Goal: Navigation & Orientation: Find specific page/section

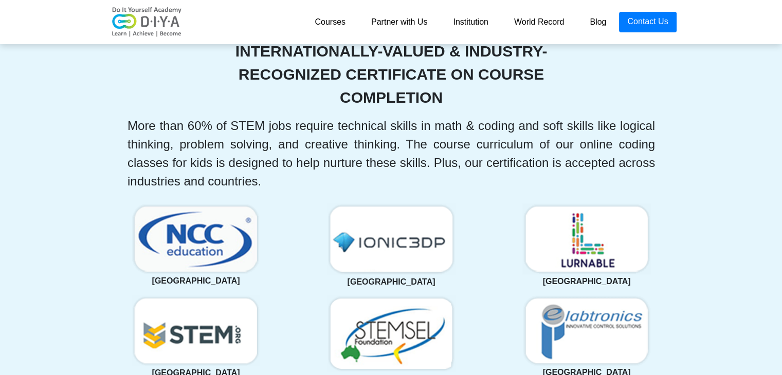
scroll to position [2261, 0]
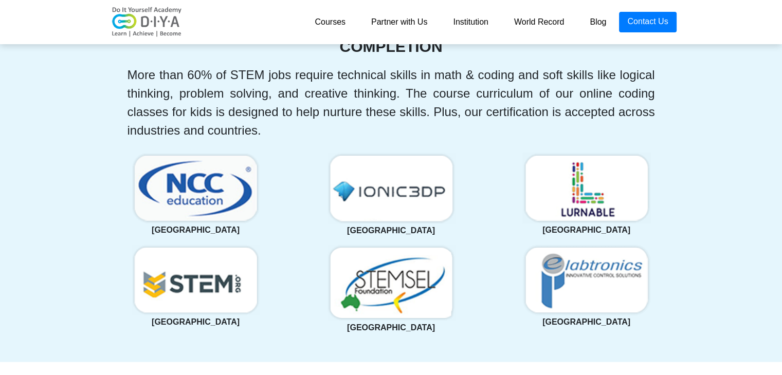
click at [182, 278] on img at bounding box center [196, 280] width 128 height 71
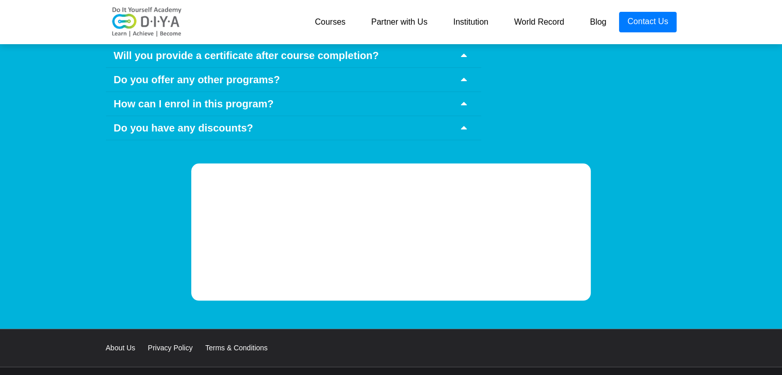
scroll to position [5060, 0]
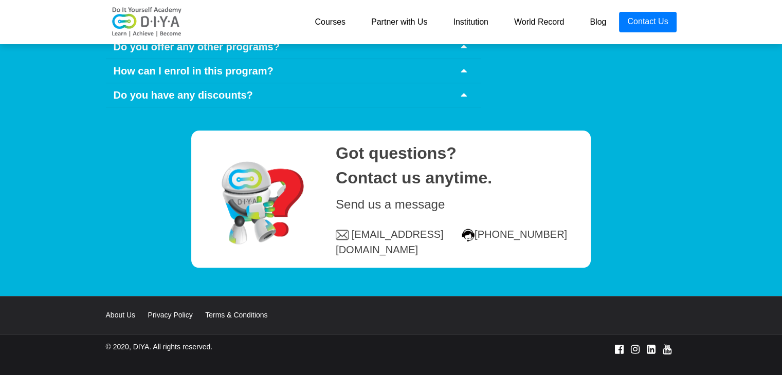
drag, startPoint x: 94, startPoint y: 330, endPoint x: 285, endPoint y: 314, distance: 191.8
click at [285, 334] on section "© 2020, DIYA. All rights reserved." at bounding box center [391, 365] width 782 height 62
click at [538, 21] on link "World Record" at bounding box center [539, 22] width 76 height 21
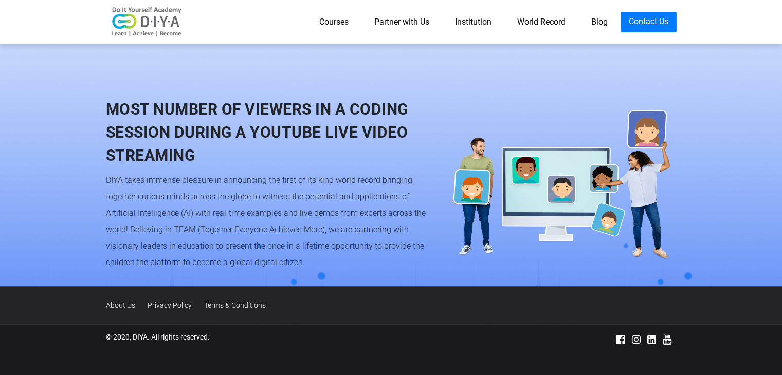
scroll to position [955, 0]
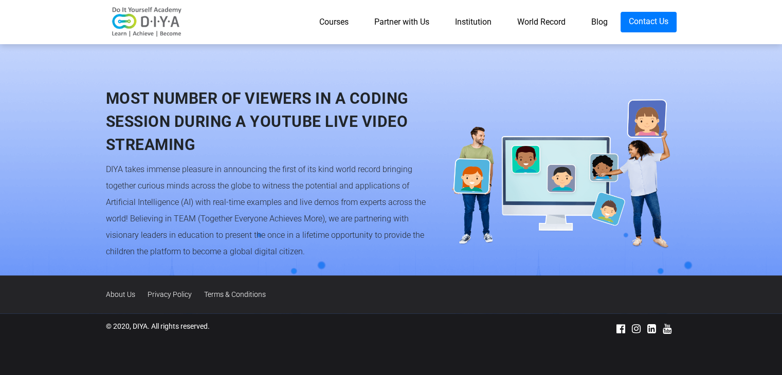
click at [132, 293] on link "About Us" at bounding box center [126, 294] width 40 height 8
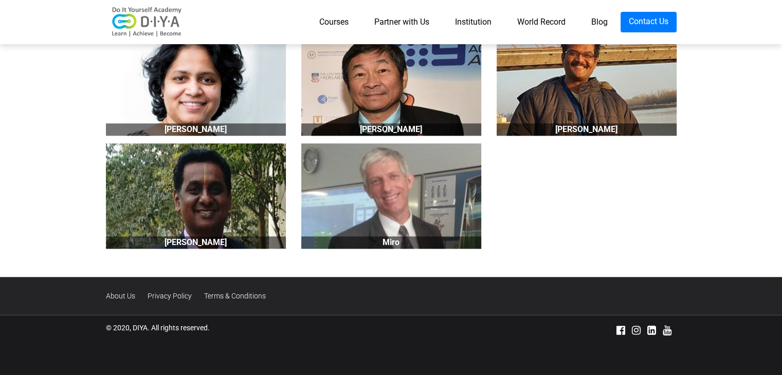
scroll to position [1042, 0]
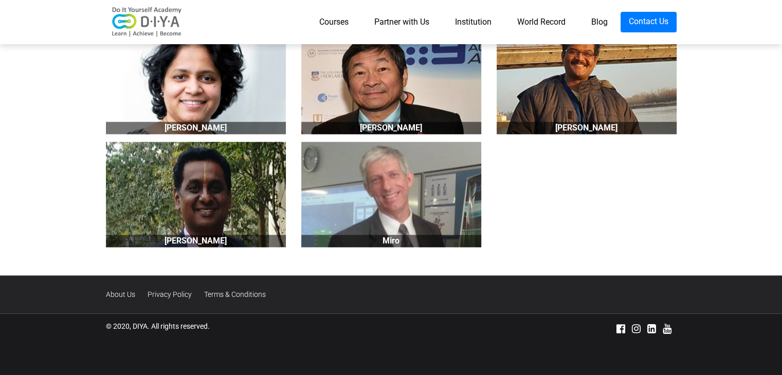
click at [194, 123] on div "Nithya Prabu" at bounding box center [196, 128] width 180 height 12
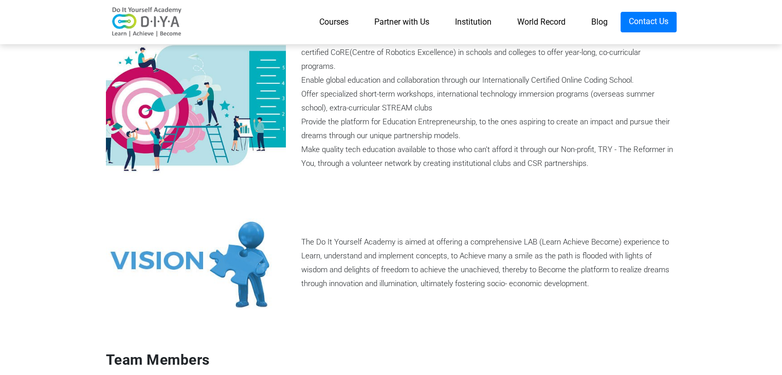
scroll to position [323, 0]
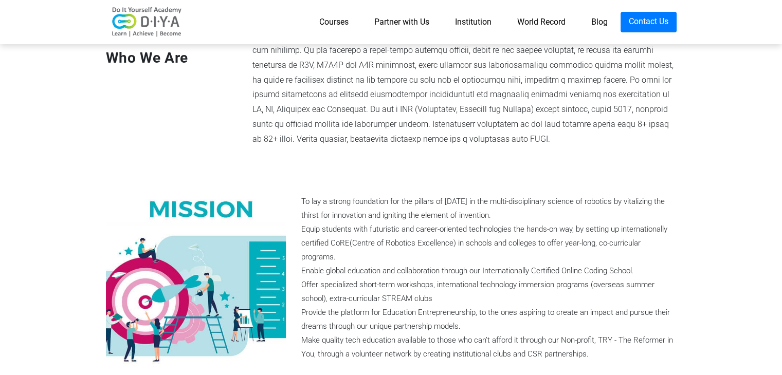
click at [592, 23] on link "Blog" at bounding box center [599, 22] width 42 height 21
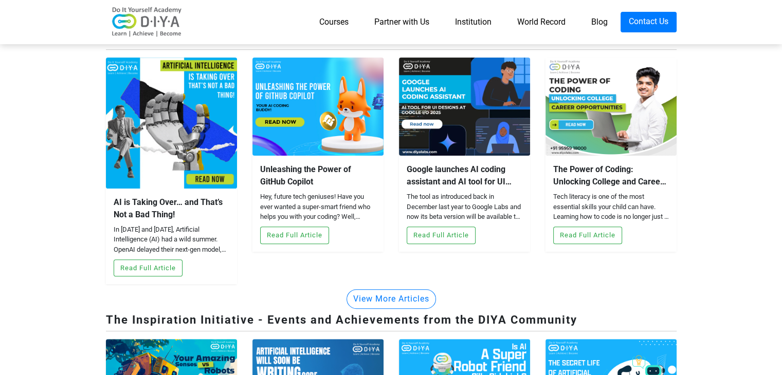
scroll to position [335, 0]
